Goal: Check status: Check status

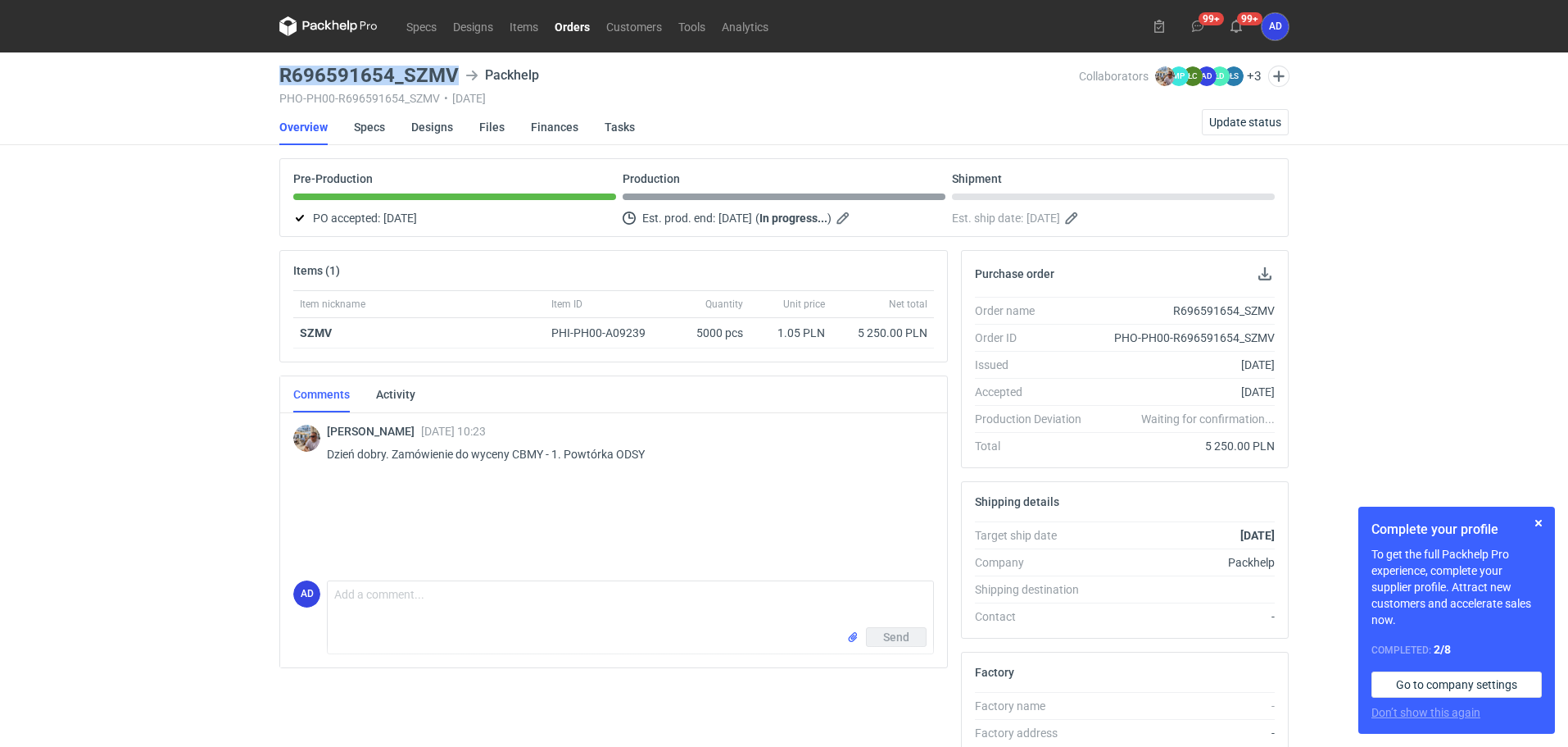
click at [567, 29] on link "Orders" at bounding box center [573, 27] width 52 height 20
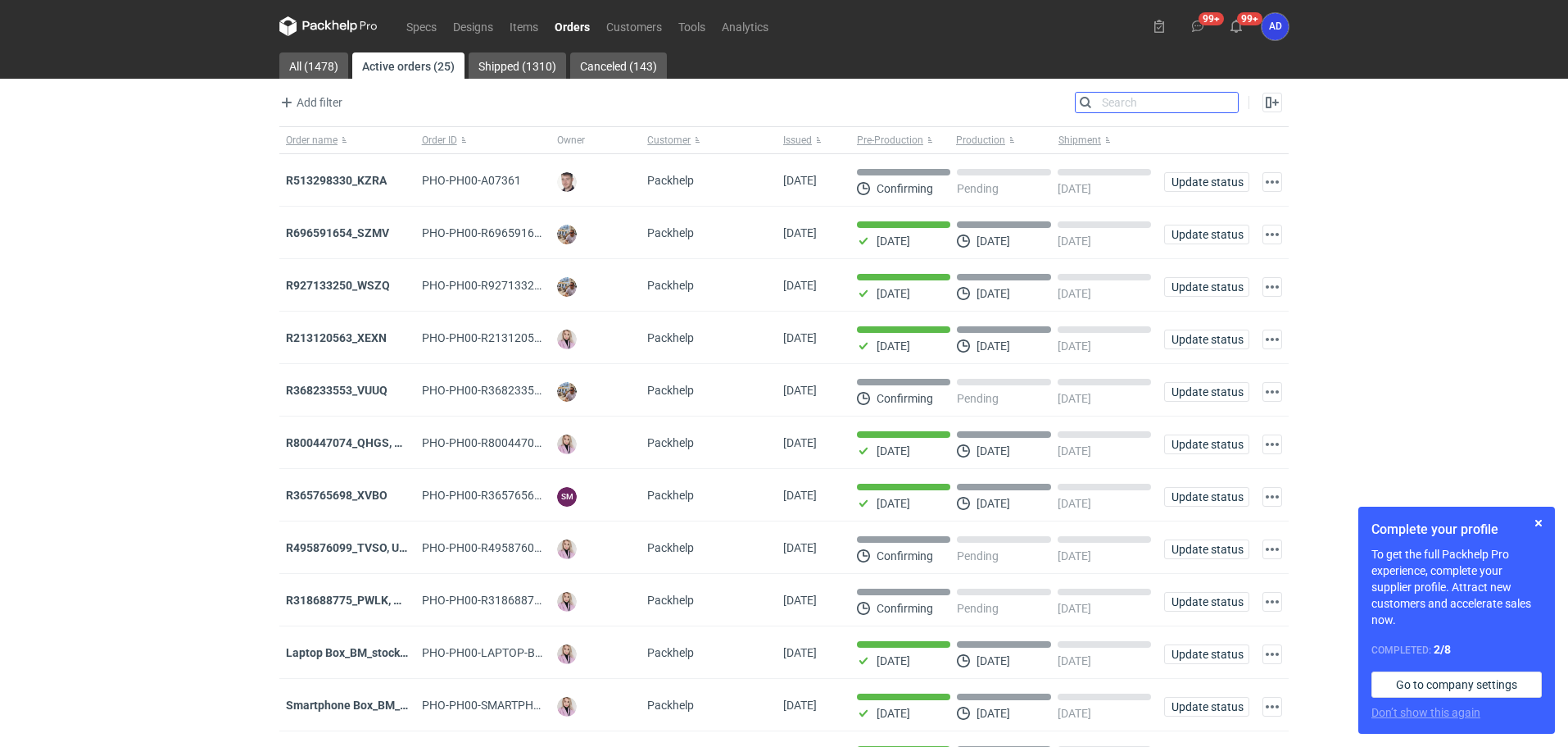
click at [1228, 101] on input "Search" at bounding box center [1157, 103] width 162 height 20
type input "uuil"
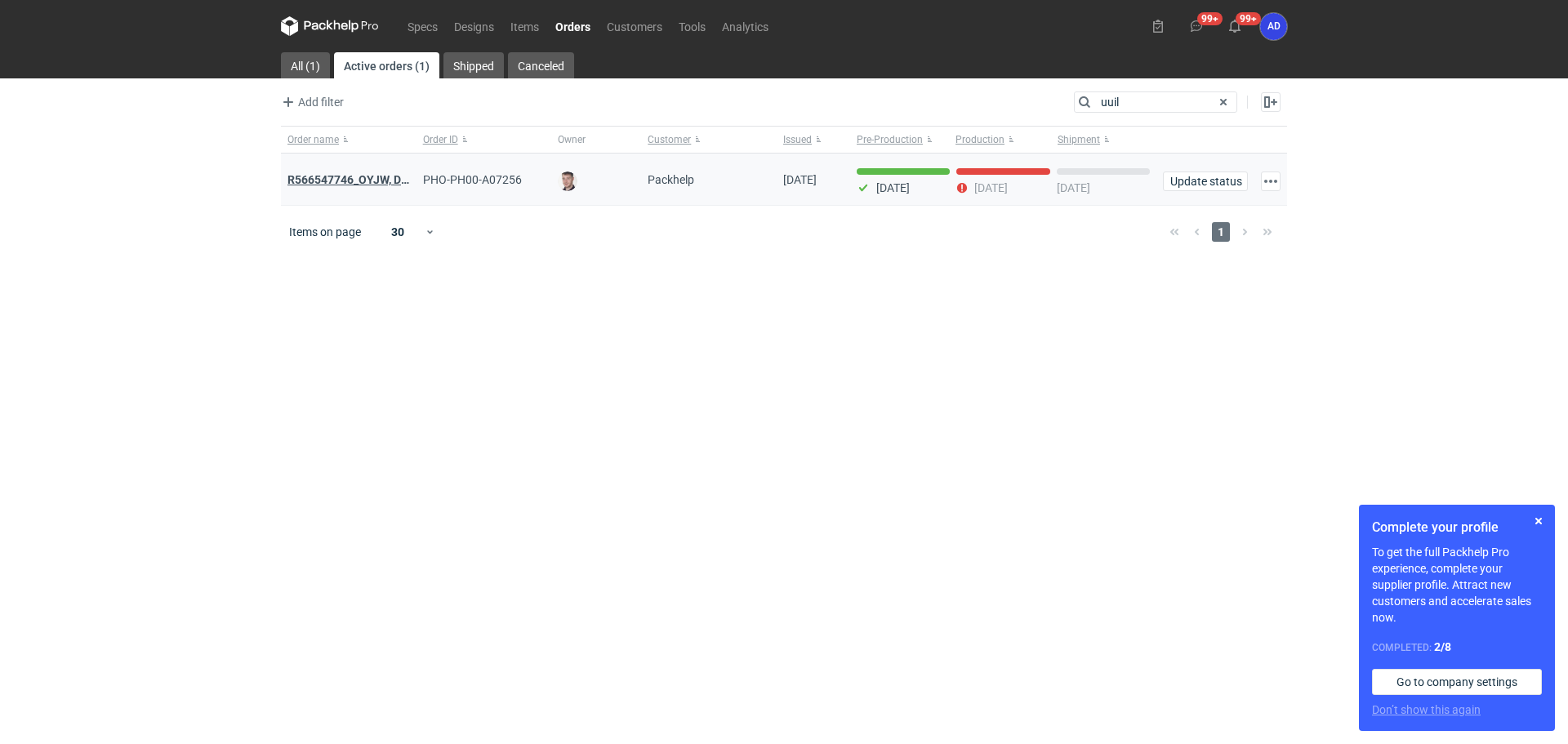
click at [353, 179] on strong "R566547746_OYJW, DJBN, GRPP, KNRI, OYBW, UUIL" at bounding box center [508, 180] width 442 height 18
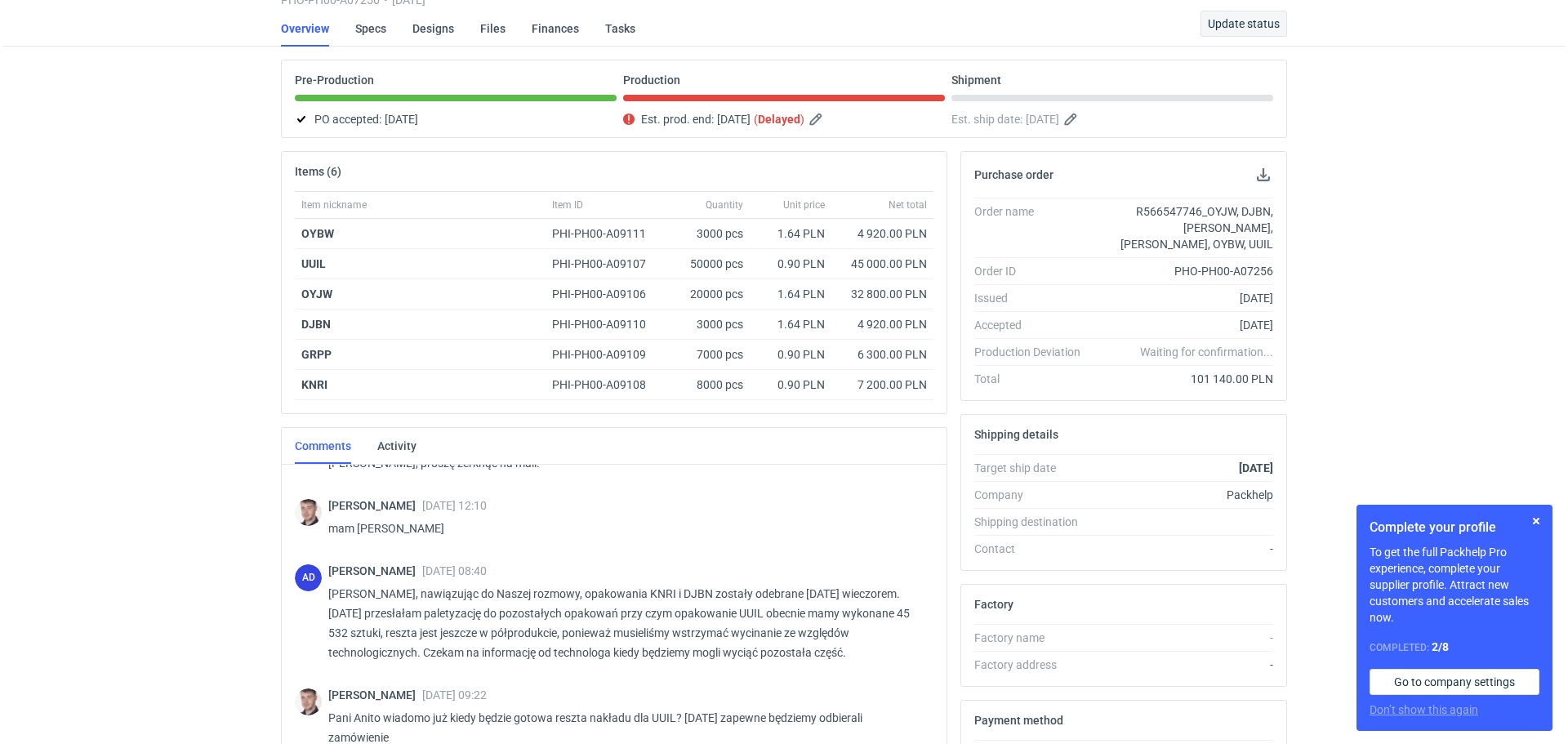
scroll to position [39, 0]
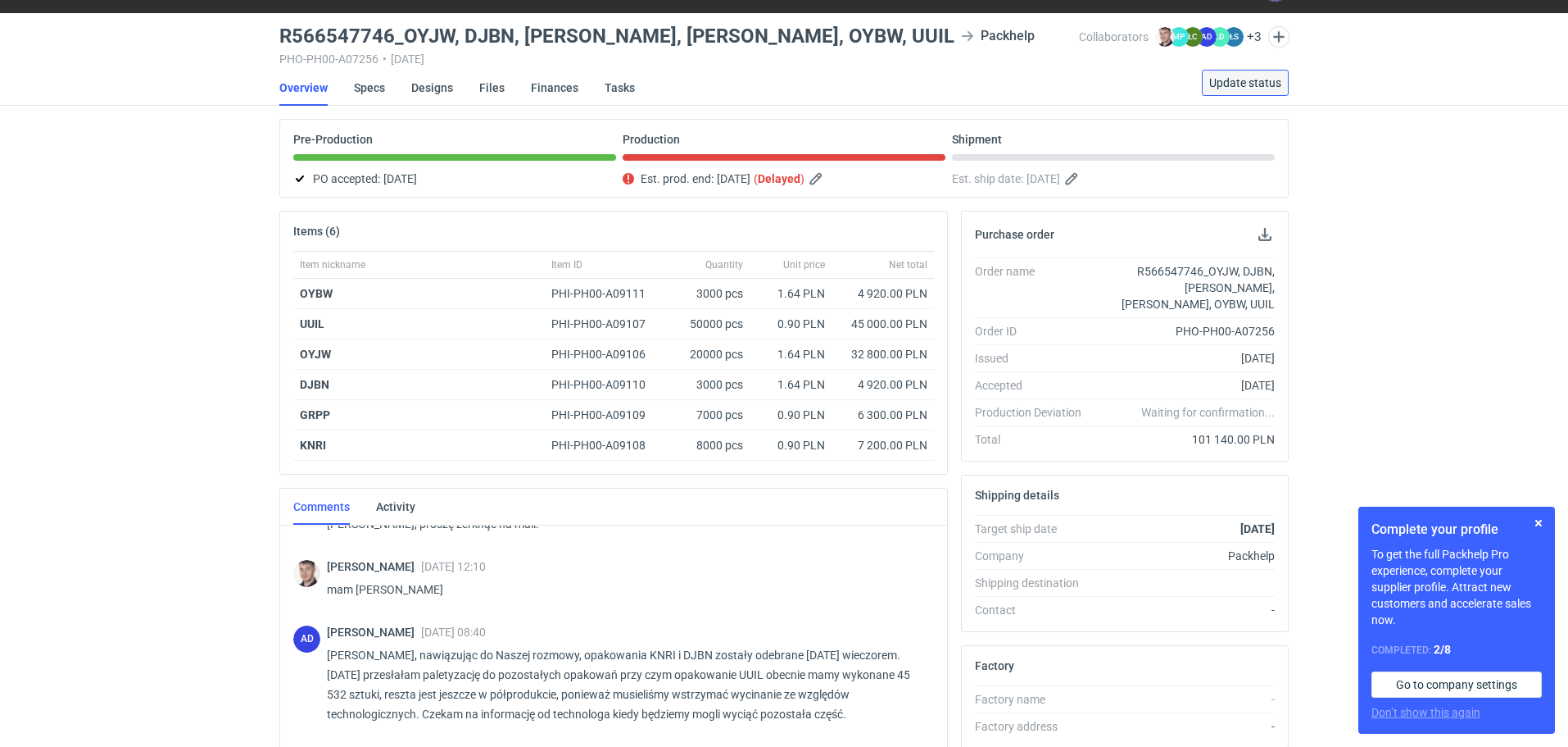
click at [1237, 79] on span "Update status" at bounding box center [1245, 83] width 72 height 12
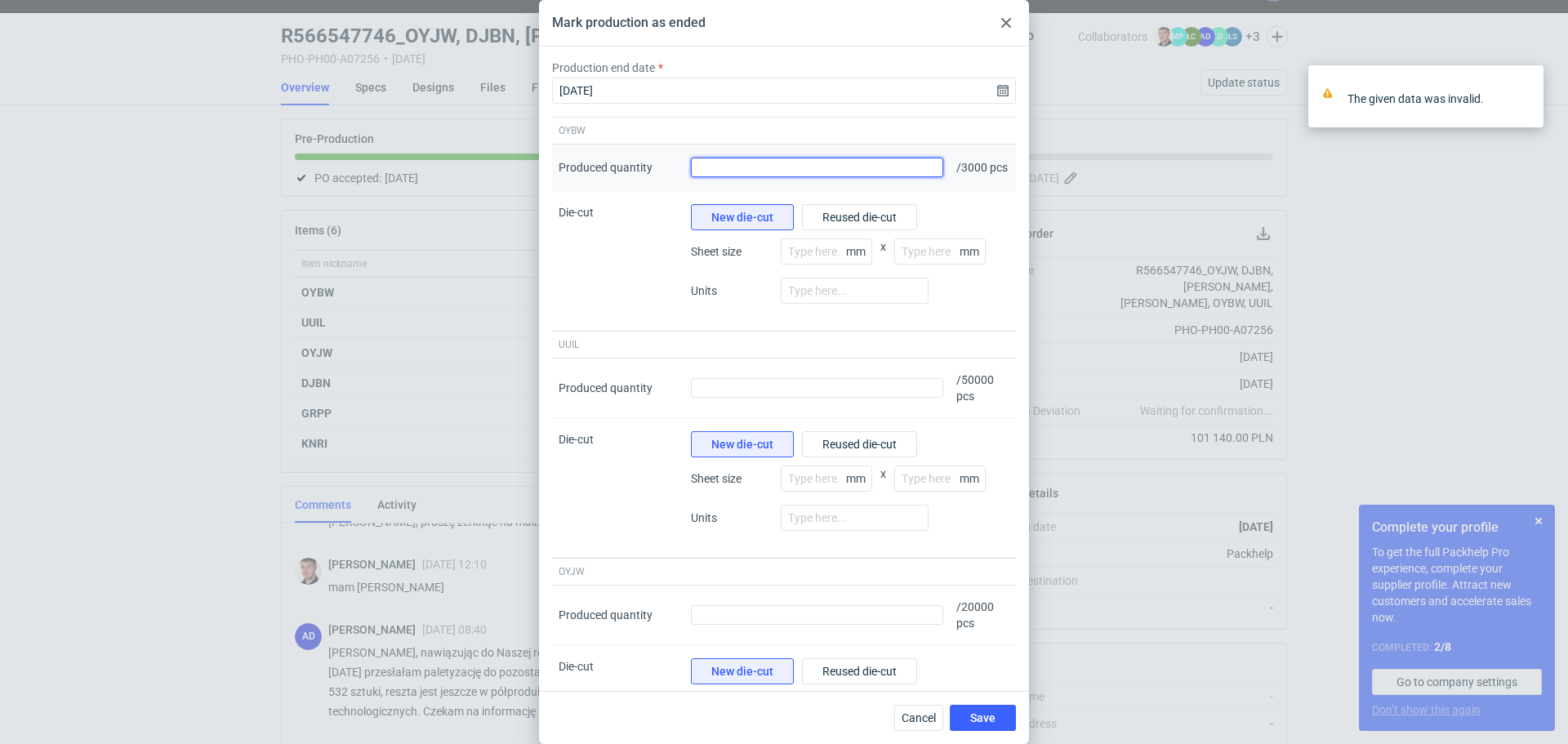
click at [851, 177] on input "Produced quantity" at bounding box center [817, 167] width 253 height 20
type input "3096"
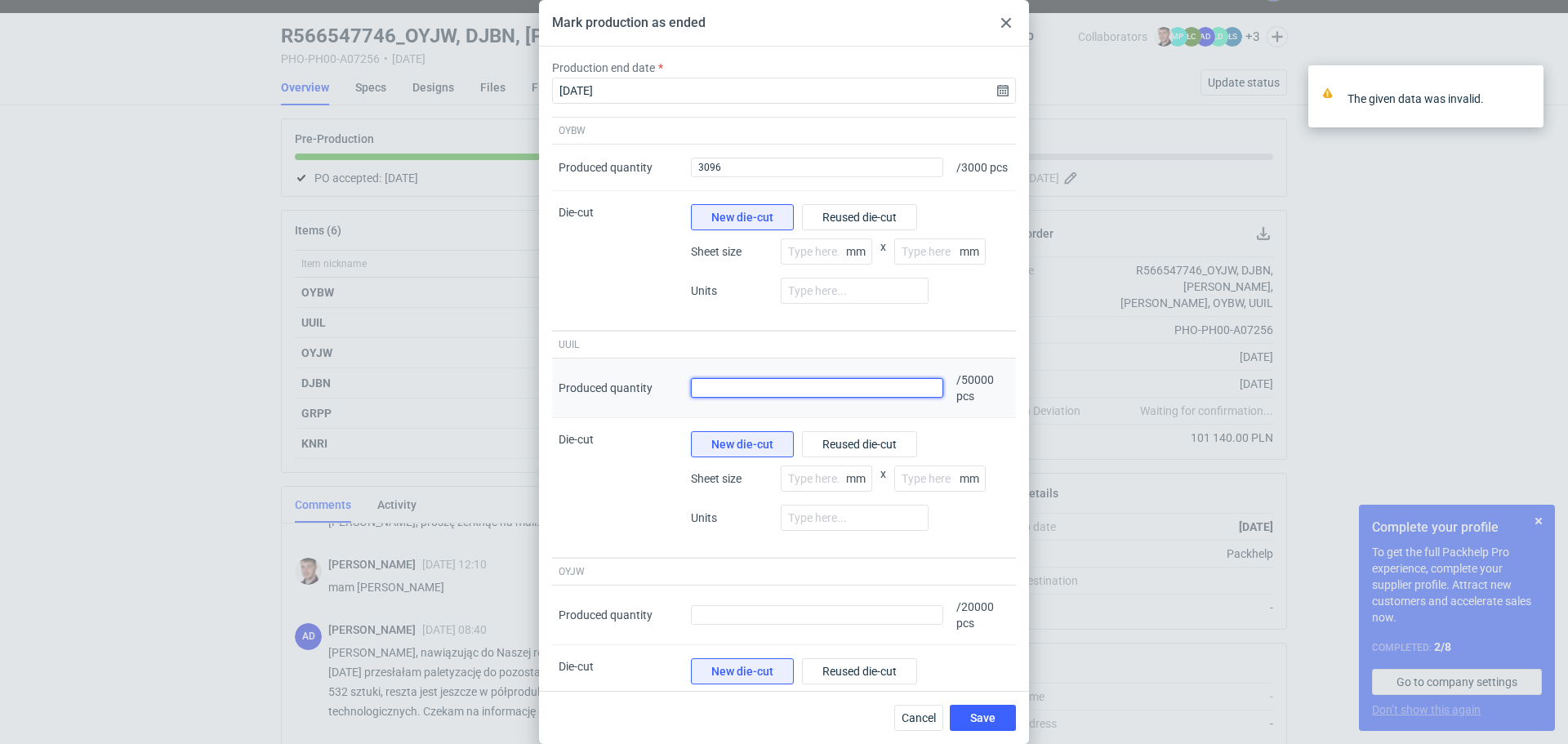
click at [814, 397] on input "Produced quantity" at bounding box center [817, 388] width 253 height 20
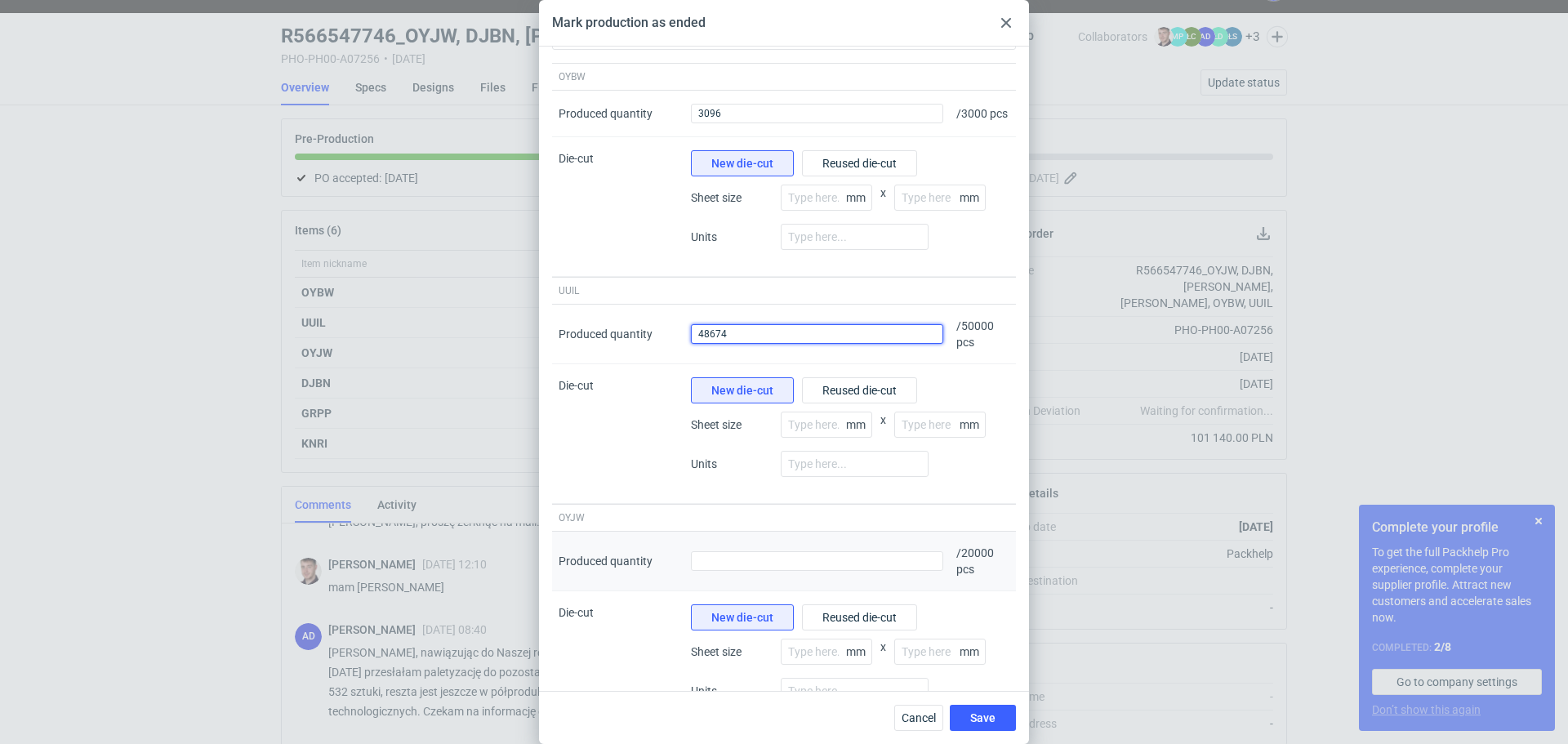
scroll to position [82, 0]
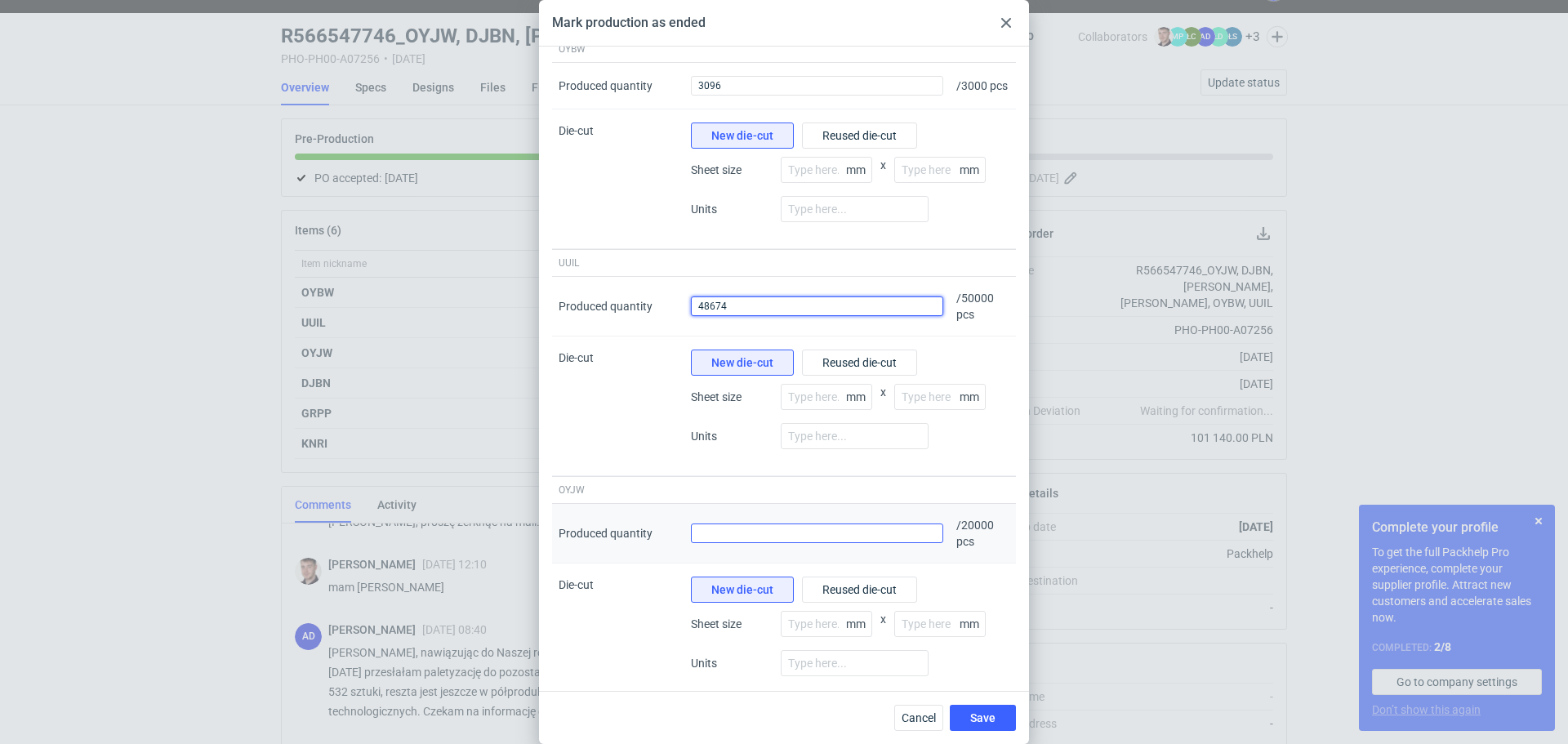
type input "48674"
click at [818, 542] on input "Produced quantity" at bounding box center [817, 533] width 253 height 20
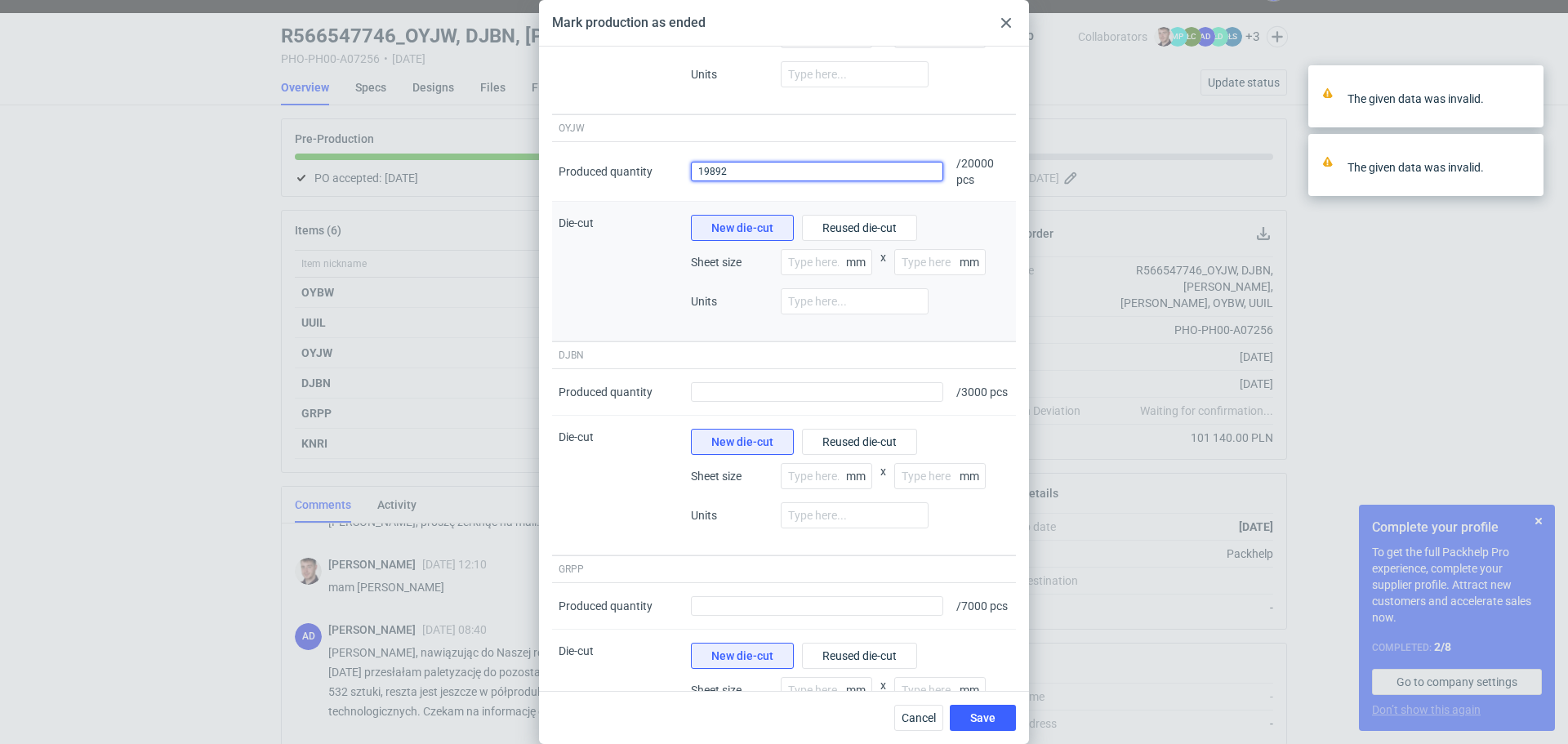
scroll to position [490, 0]
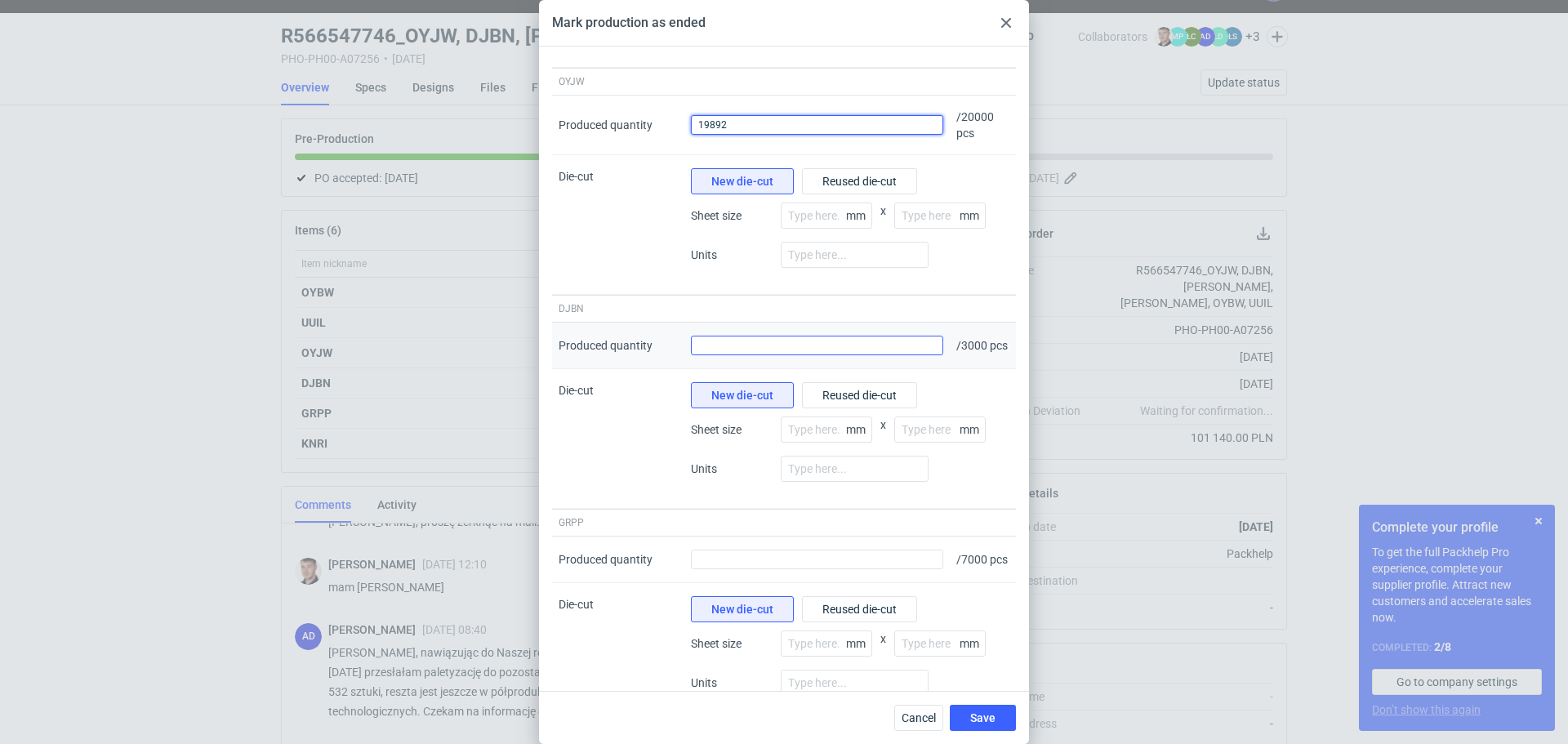
type input "19892"
click at [787, 355] on input "Produced quantity" at bounding box center [817, 346] width 253 height 20
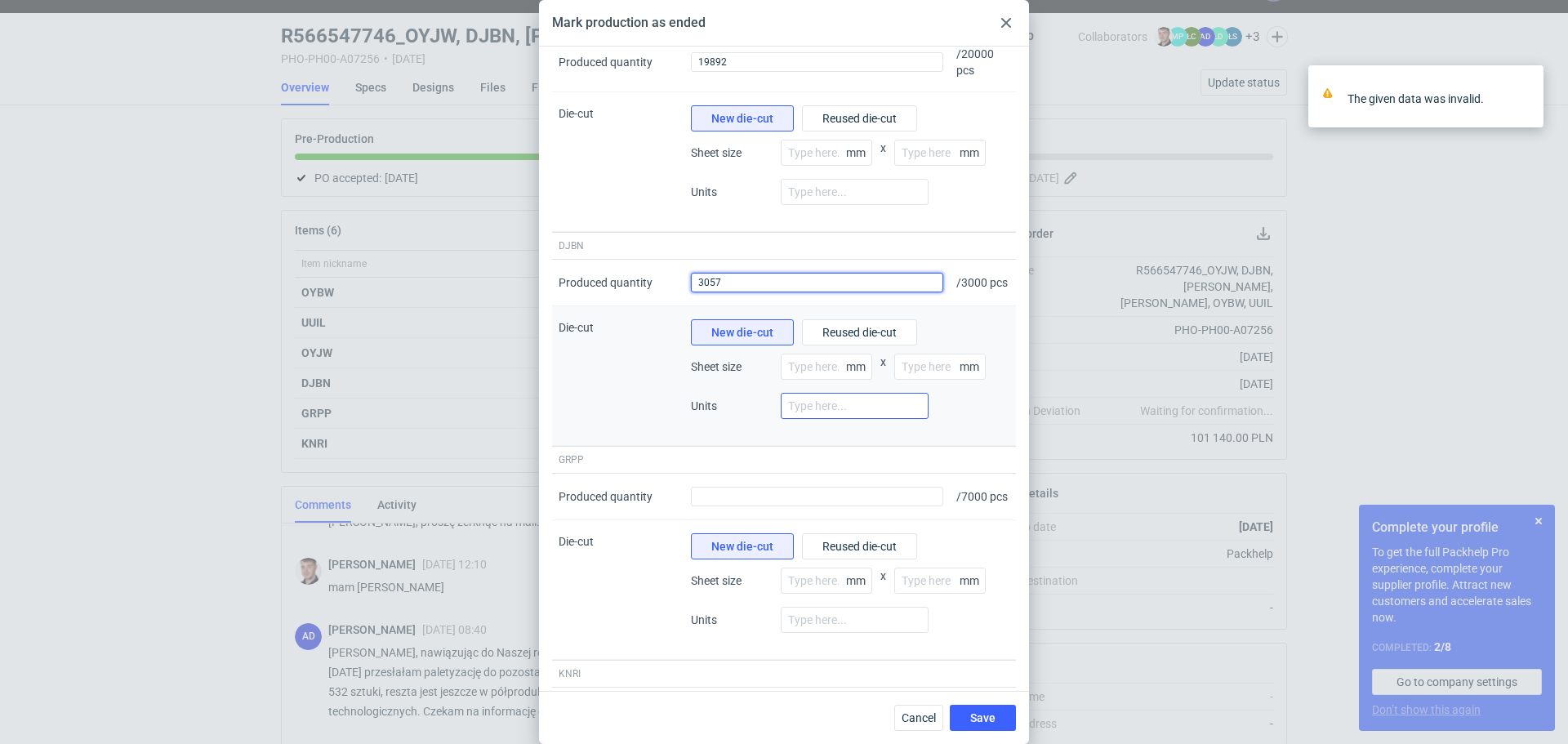
scroll to position [572, 0]
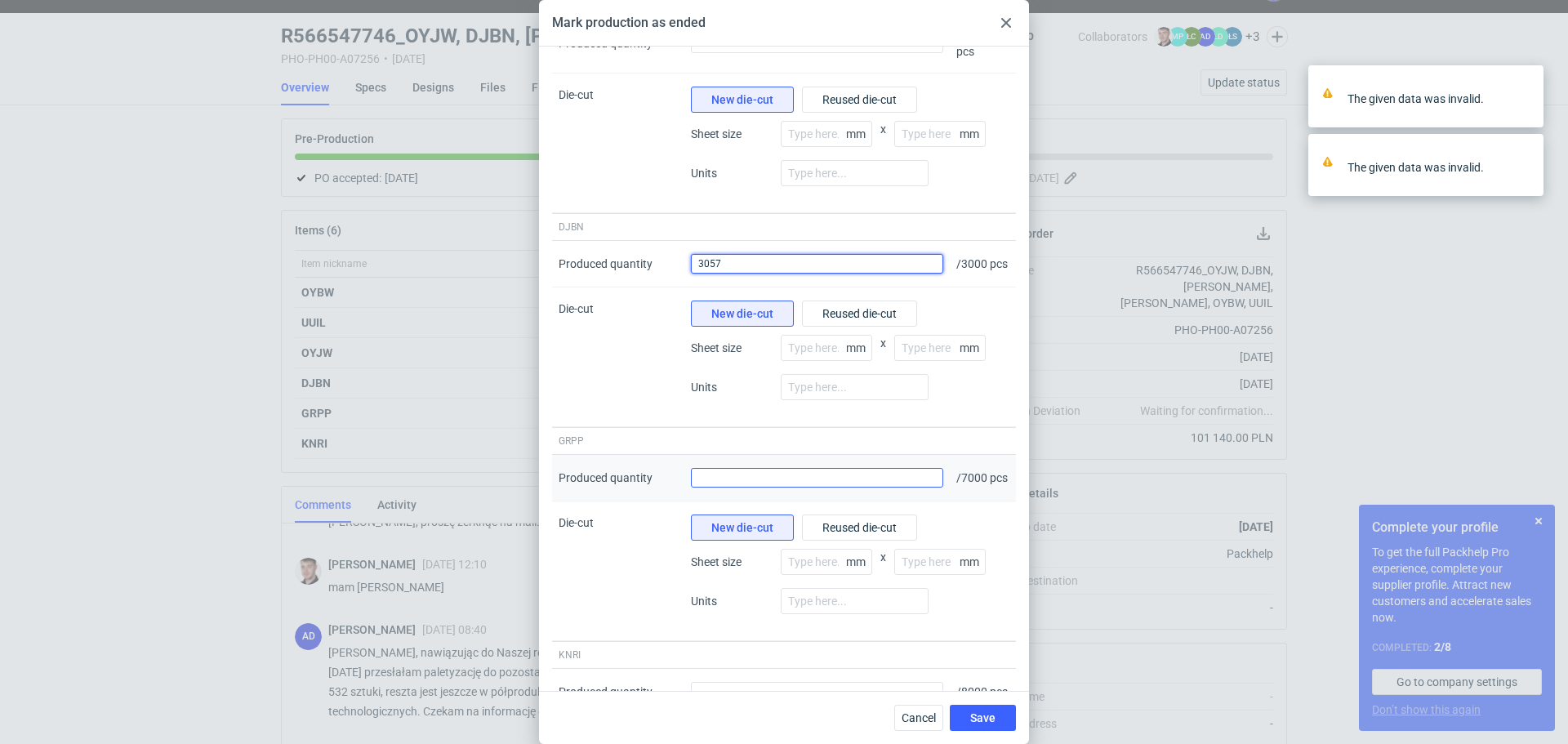
type input "3057"
click at [789, 487] on input "Produced quantity" at bounding box center [817, 477] width 253 height 20
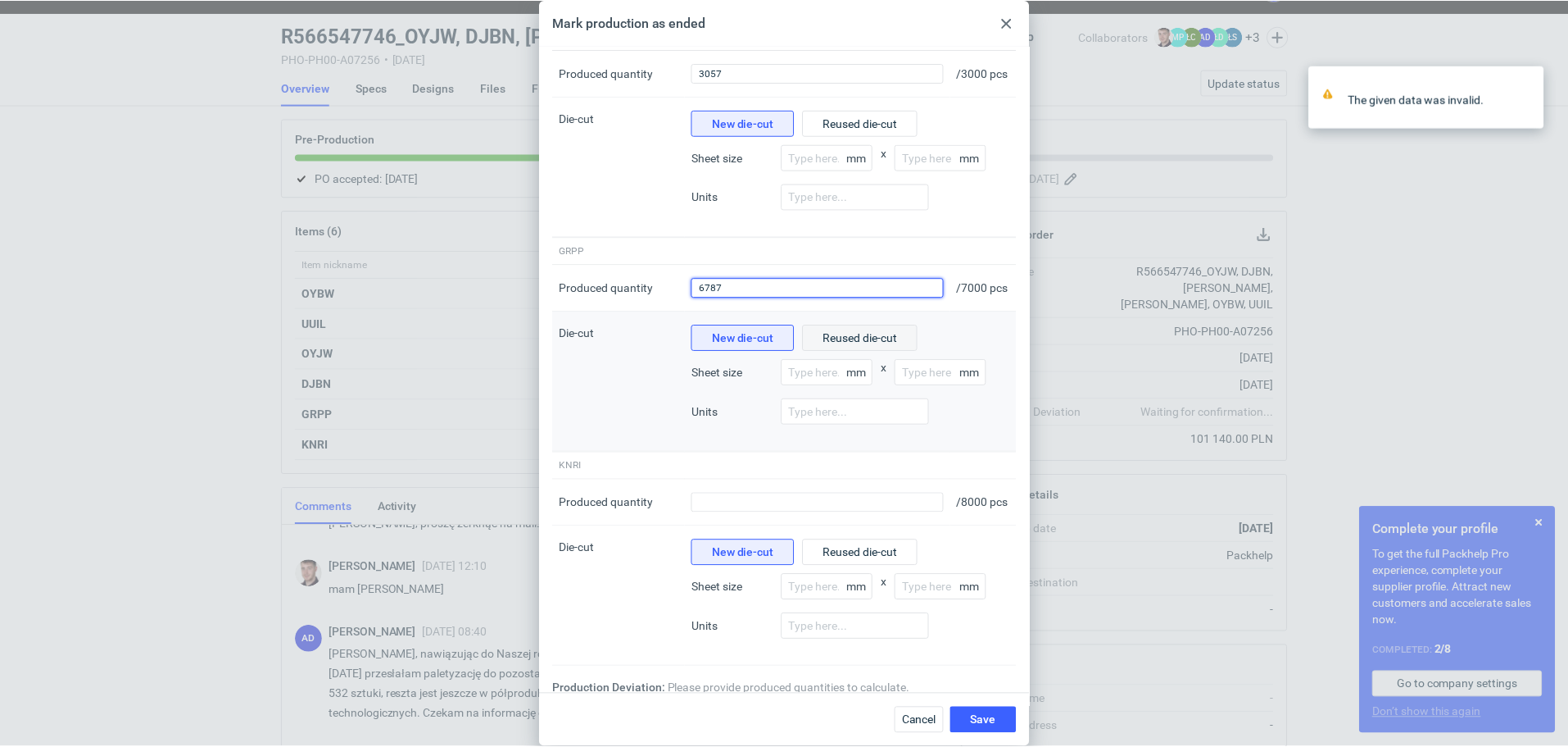
scroll to position [827, 0]
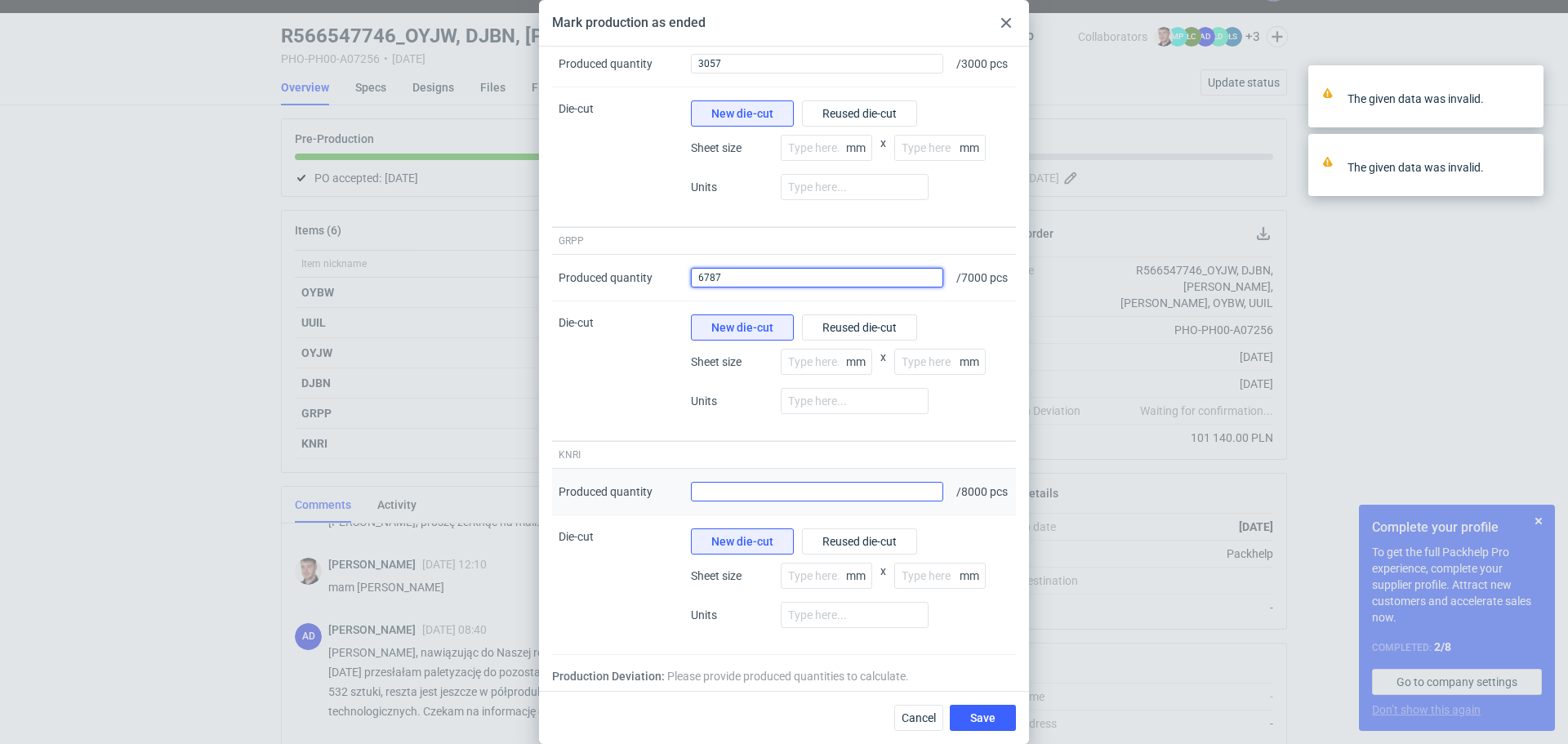
type input "6787"
click at [843, 487] on input "Produced quantity" at bounding box center [817, 492] width 253 height 20
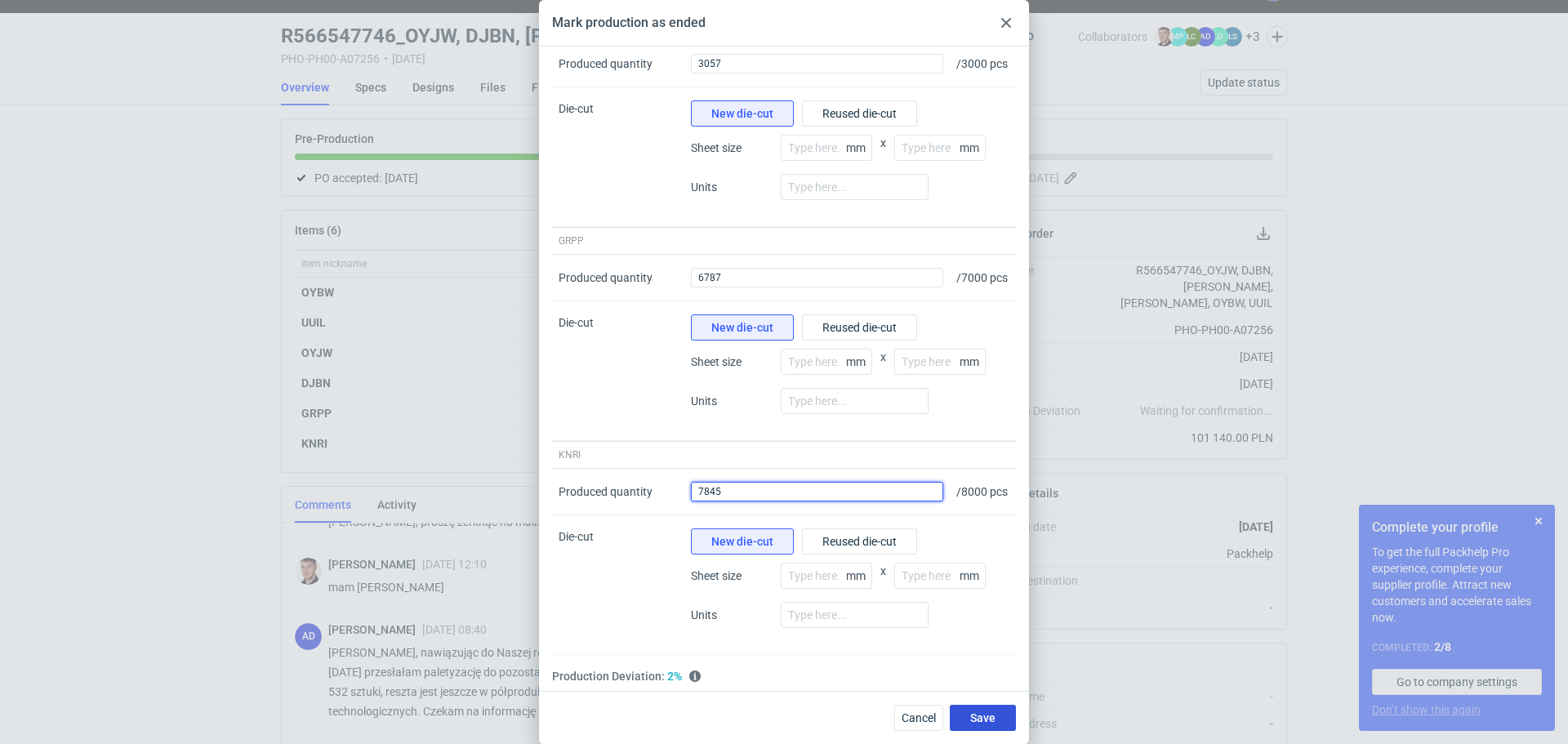
type input "7845"
click at [974, 712] on span "Save" at bounding box center [983, 717] width 25 height 12
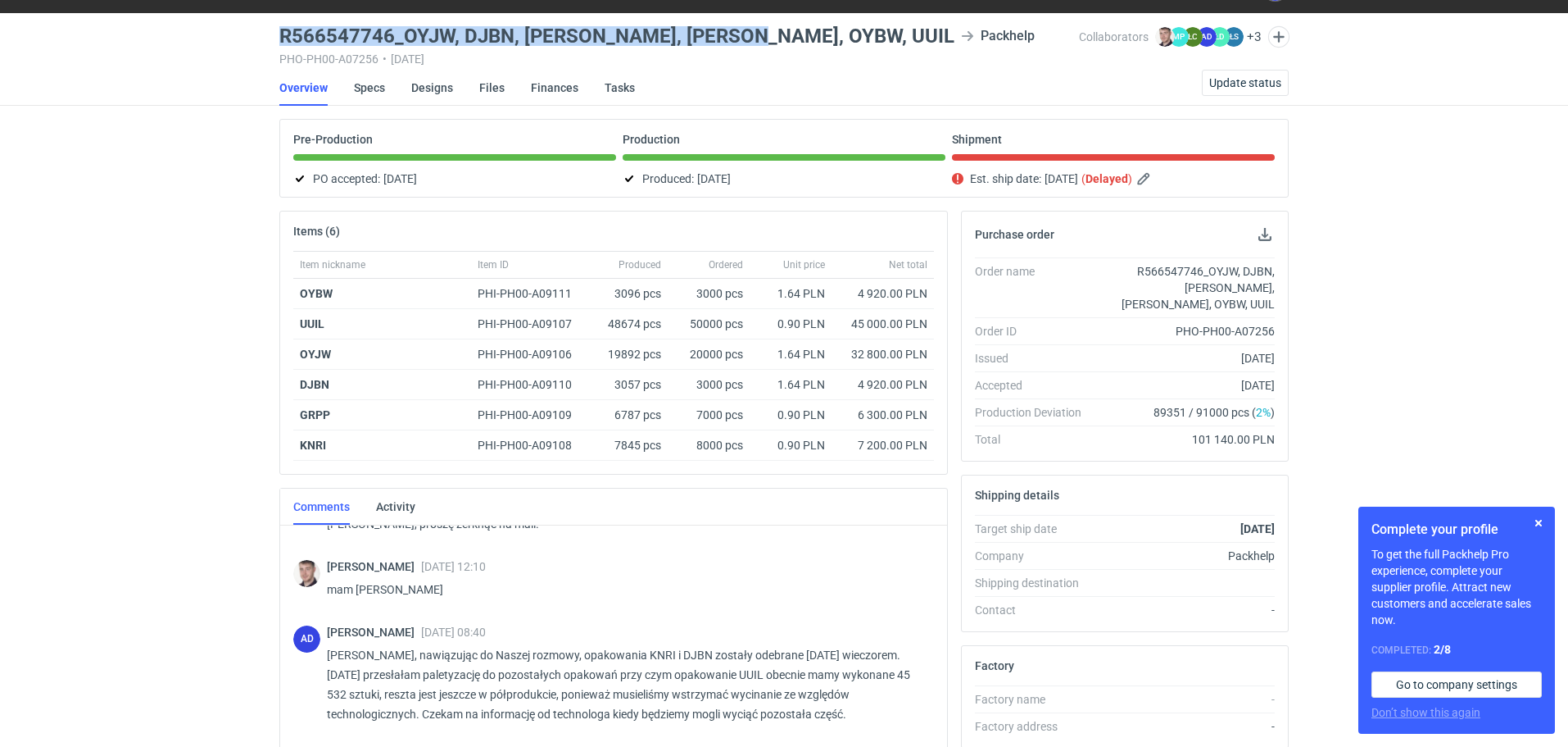
drag, startPoint x: 741, startPoint y: 39, endPoint x: 268, endPoint y: 36, distance: 473.0
click at [268, 36] on div "Specs Designs Items Orders Customers Tools Analytics 99+ 99+ AD Anita Dolczewsk…" at bounding box center [784, 334] width 1568 height 747
copy h3 "R566547746_OYJW, DJBN, [PERSON_NAME], [PERSON_NAME], OYBW, UUIL"
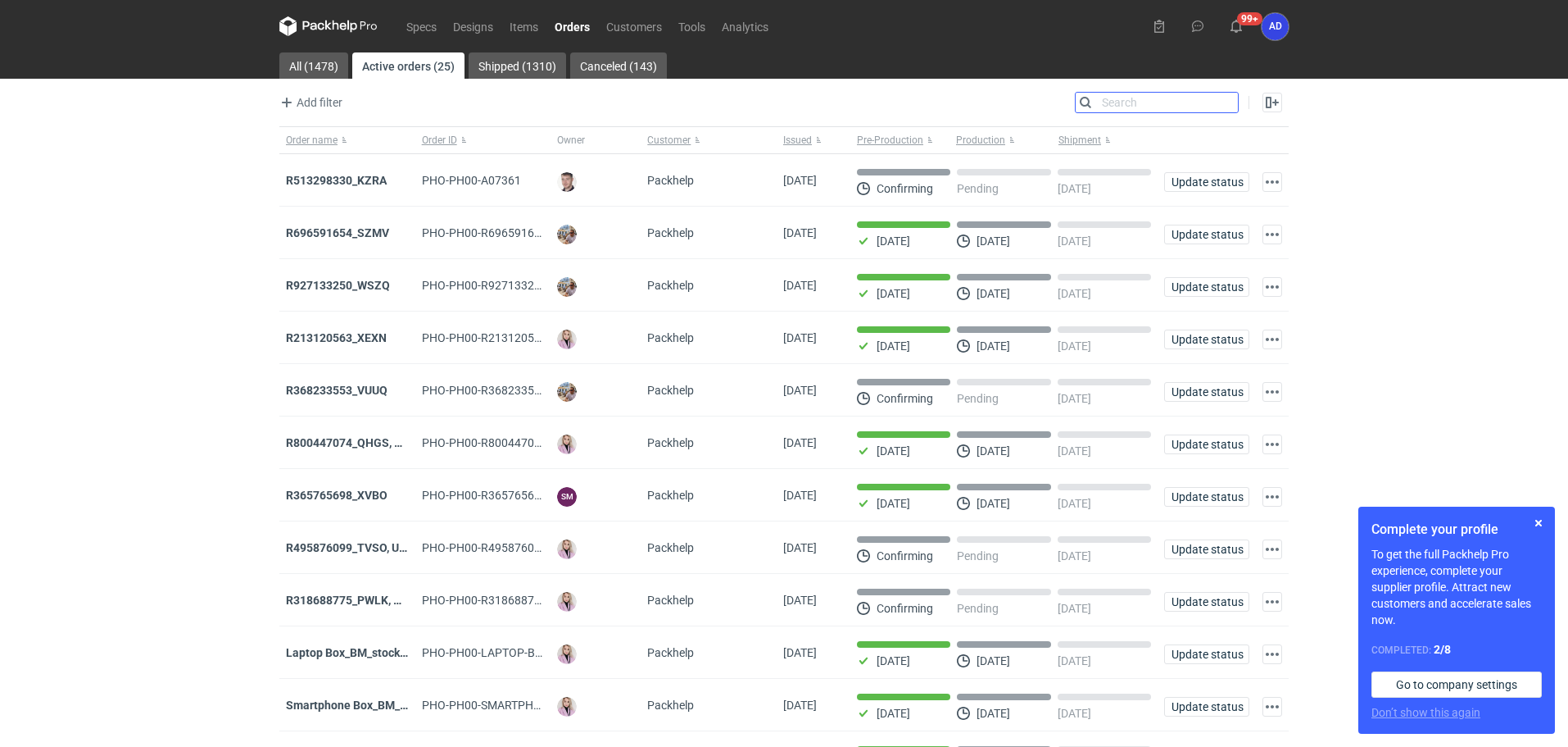
click at [1223, 104] on input "Search" at bounding box center [1157, 103] width 162 height 20
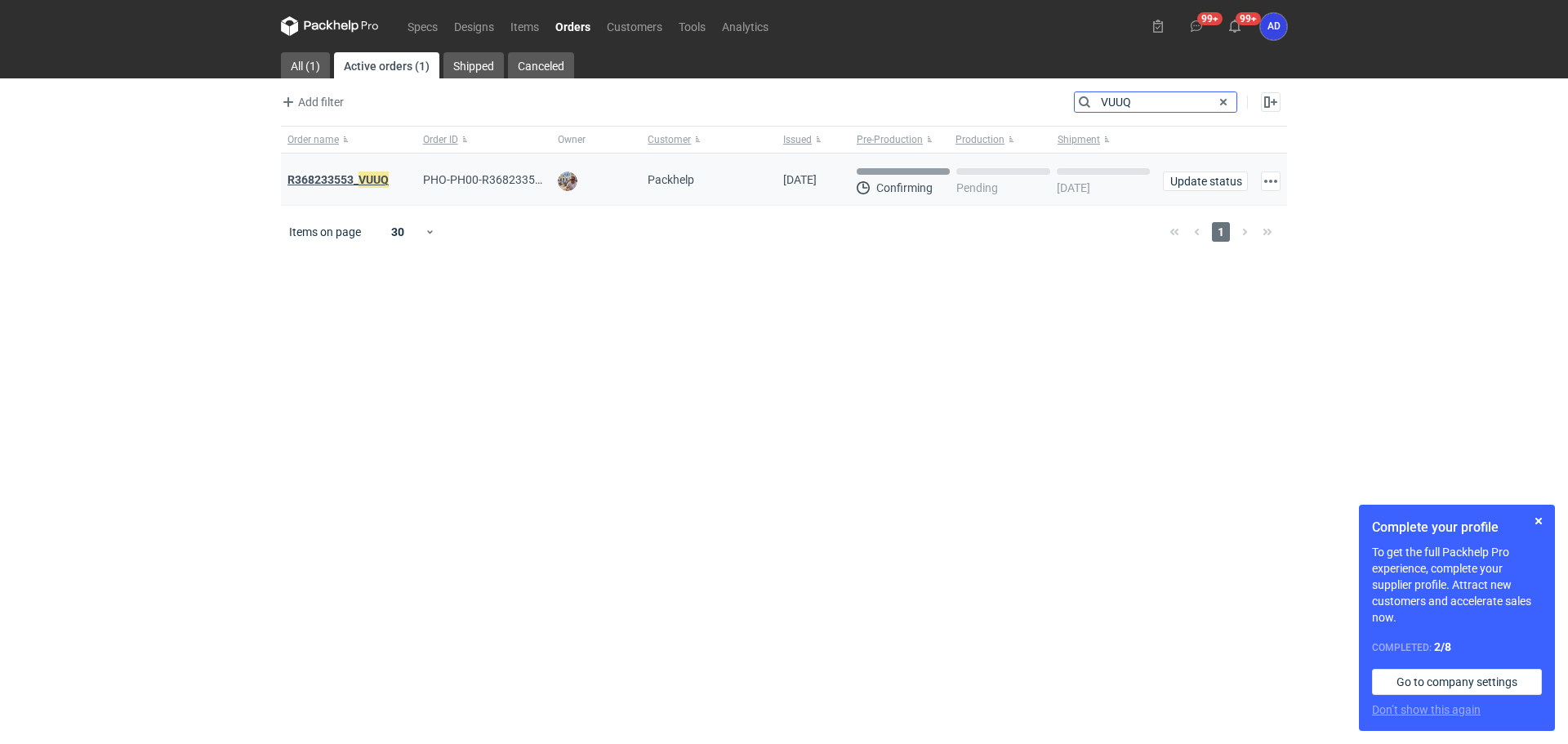
type input "VUUQ"
click at [350, 179] on strong "R368233553_ VUUQ" at bounding box center [338, 180] width 101 height 18
